Goal: Find specific fact

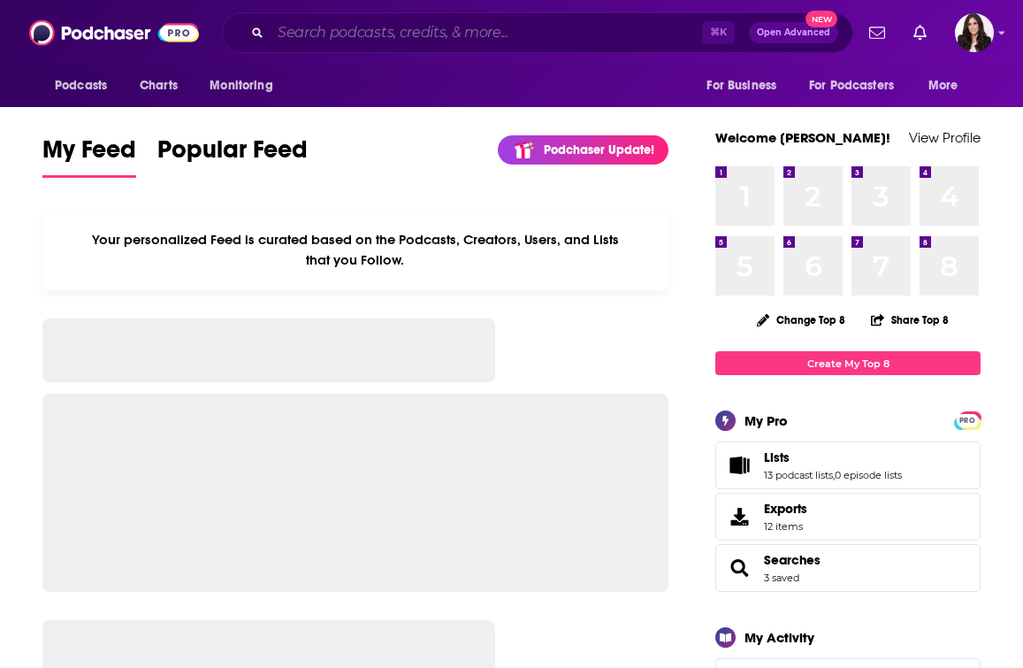
click at [359, 30] on input "Search podcasts, credits, & more..." at bounding box center [487, 33] width 432 height 28
paste input "The HoneyDew with [PERSON_NAME]"
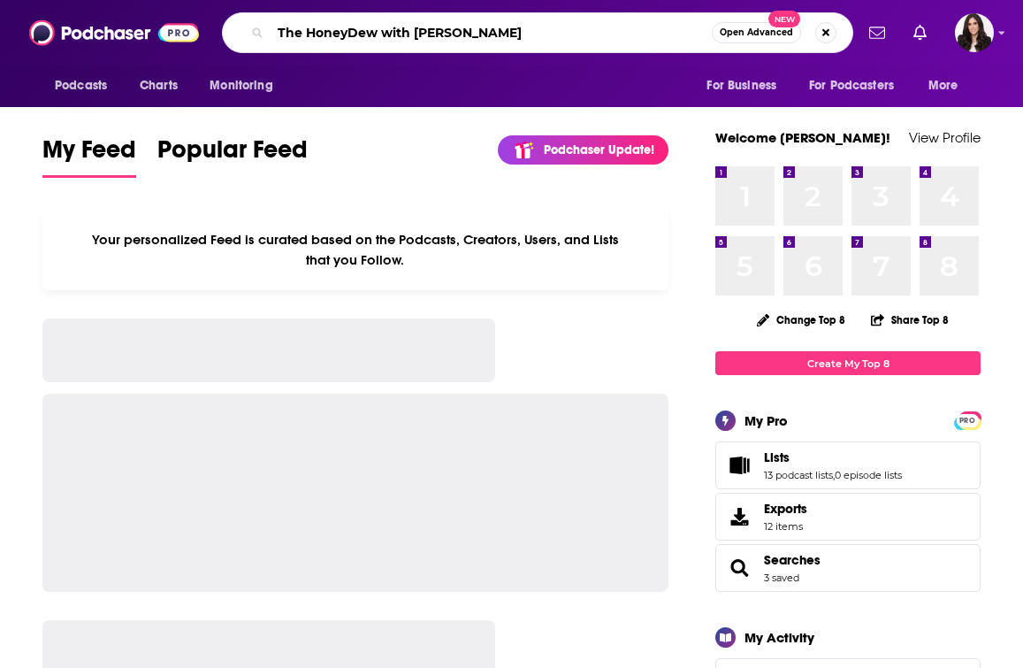
type input "The HoneyDew with [PERSON_NAME]"
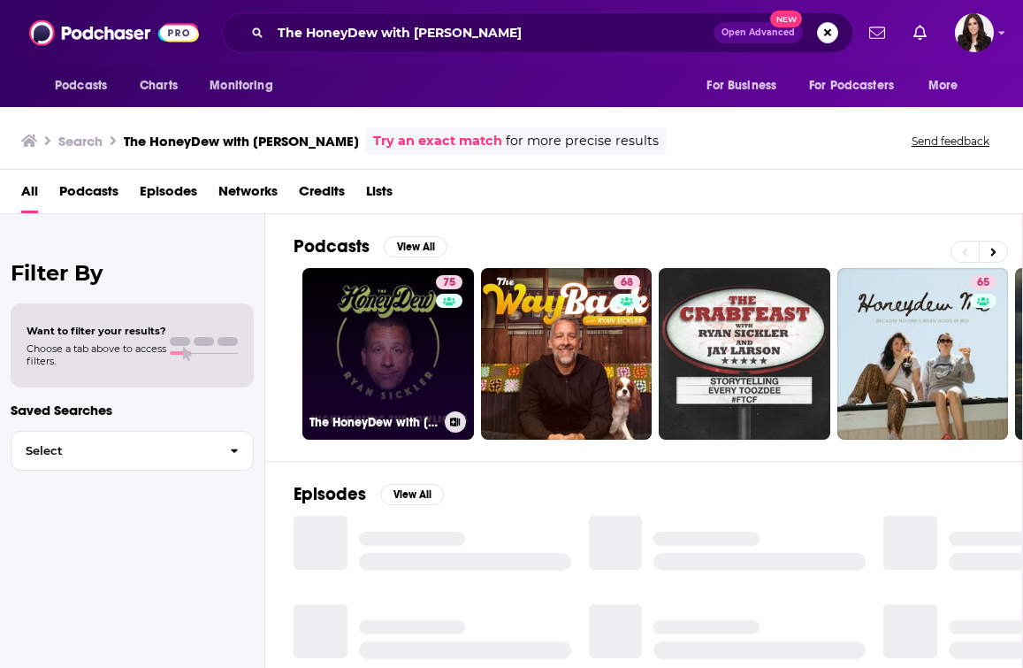
click at [408, 327] on link "75 The HoneyDew with [PERSON_NAME]" at bounding box center [388, 354] width 172 height 172
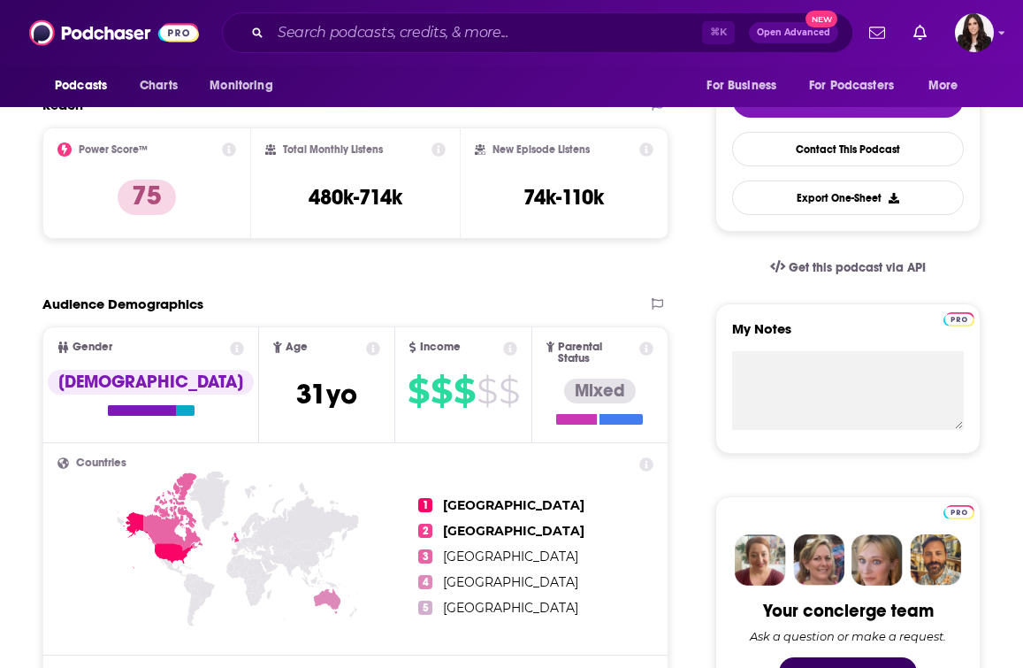
scroll to position [415, 0]
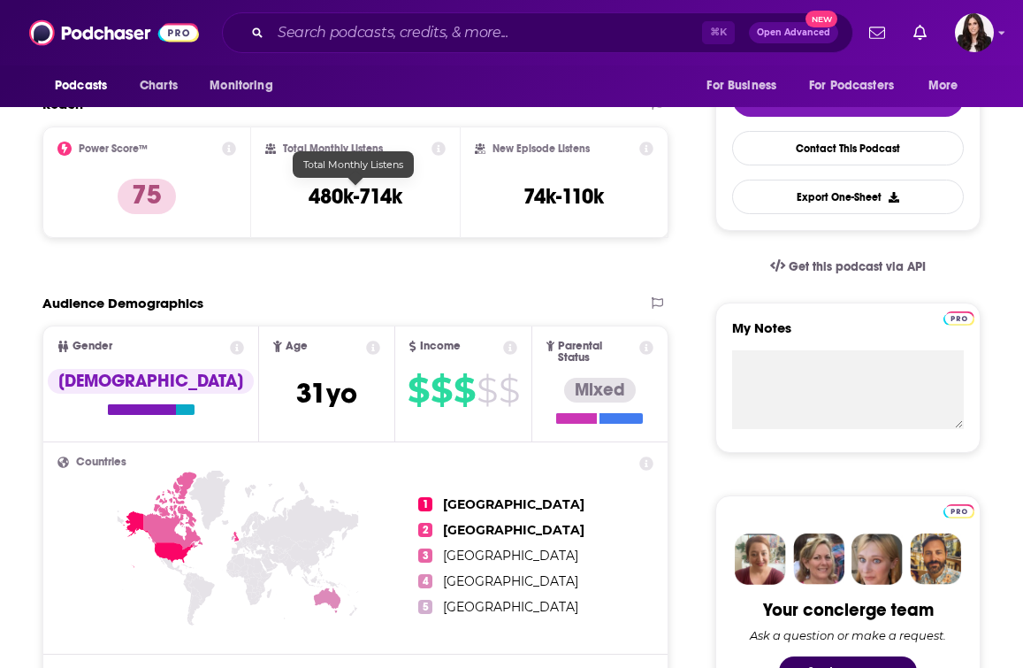
click at [377, 194] on h3 "480k-714k" at bounding box center [356, 196] width 94 height 27
copy div "480k-714k"
